Goal: Task Accomplishment & Management: Use online tool/utility

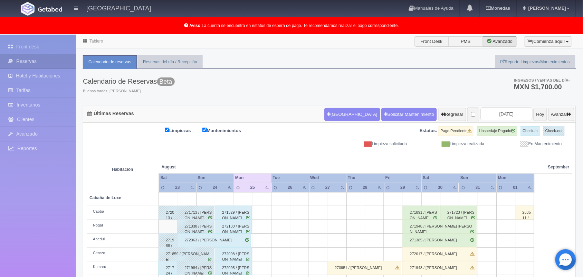
click at [275, 215] on td at bounding box center [281, 213] width 19 height 14
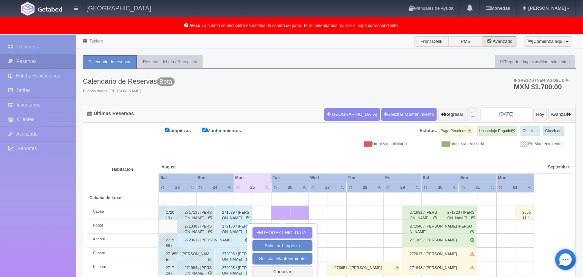
scroll to position [96, 0]
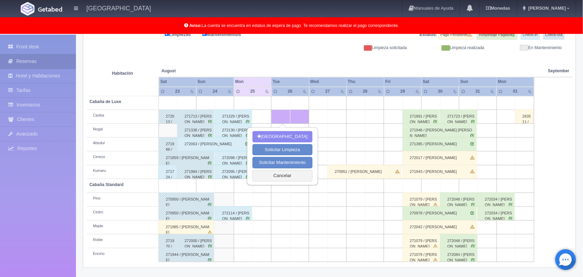
click at [235, 210] on div "272114 / [PERSON_NAME]" at bounding box center [233, 213] width 37 height 14
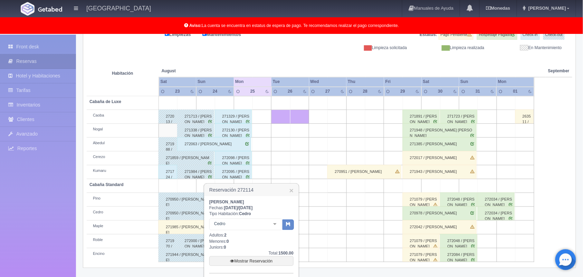
scroll to position [145, 0]
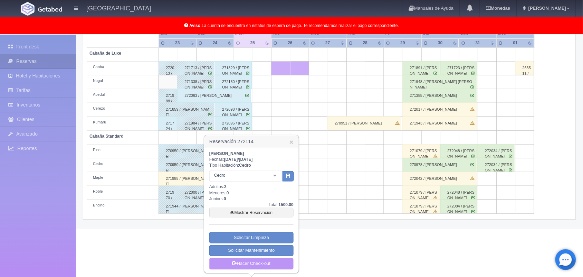
click at [256, 260] on link "Hacer Check-out" at bounding box center [251, 264] width 84 height 12
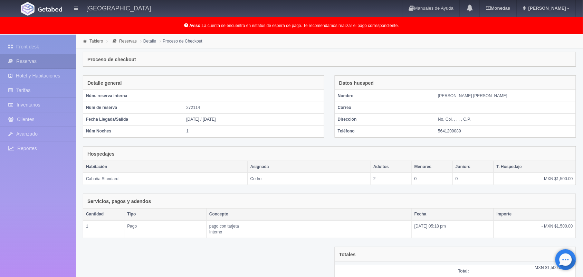
scroll to position [56, 0]
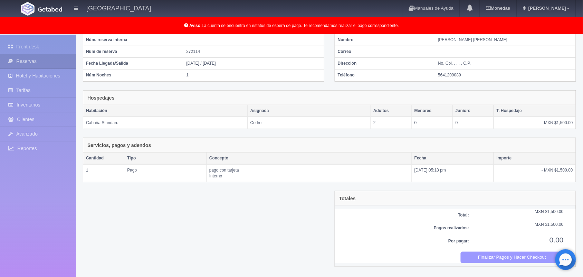
click at [501, 261] on button "Finalizar Pagos y Hacer Checkout" at bounding box center [512, 257] width 103 height 11
